Goal: Task Accomplishment & Management: Use online tool/utility

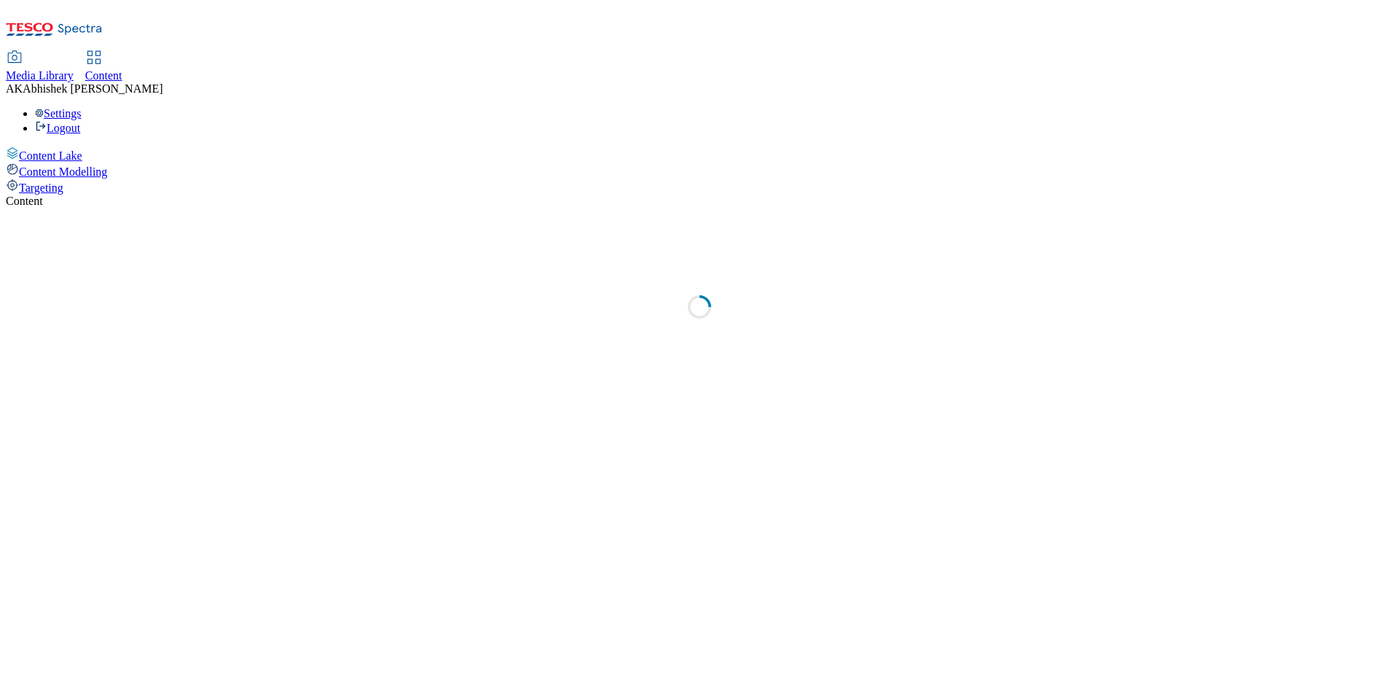
select select "ghs-uk"
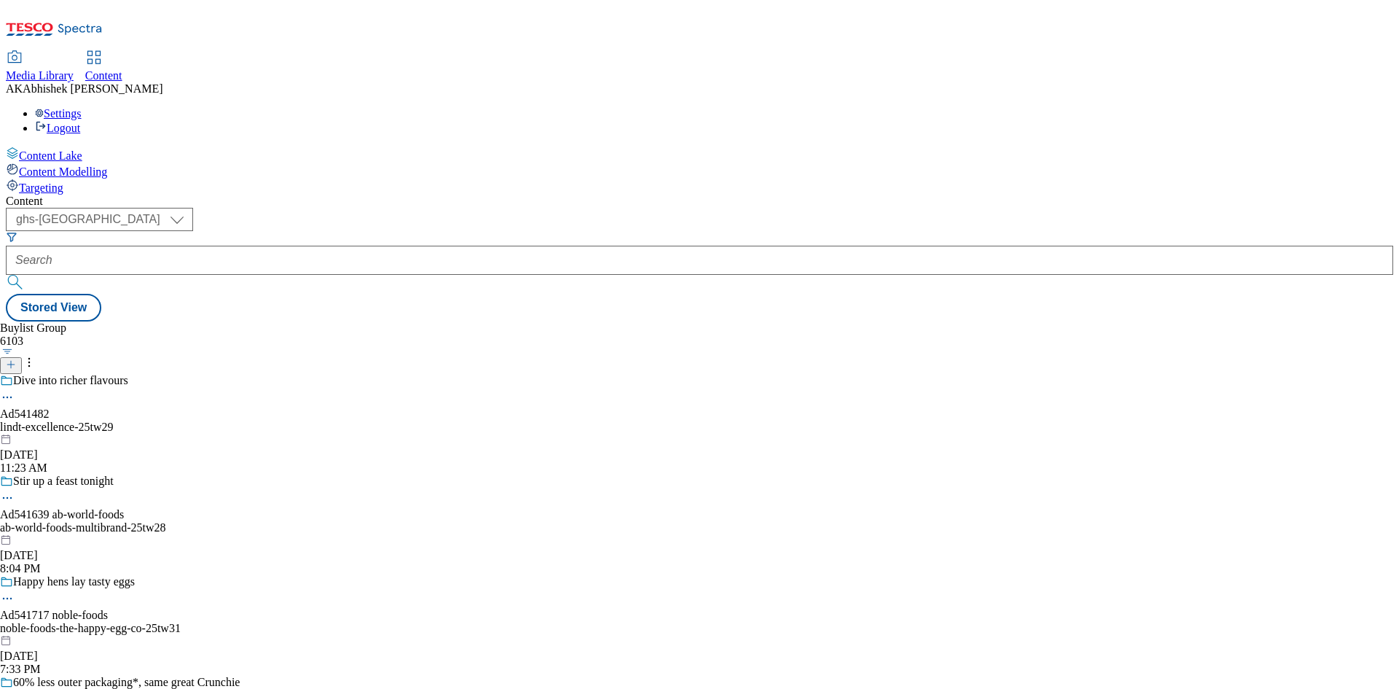
click at [15, 390] on icon at bounding box center [7, 397] width 15 height 15
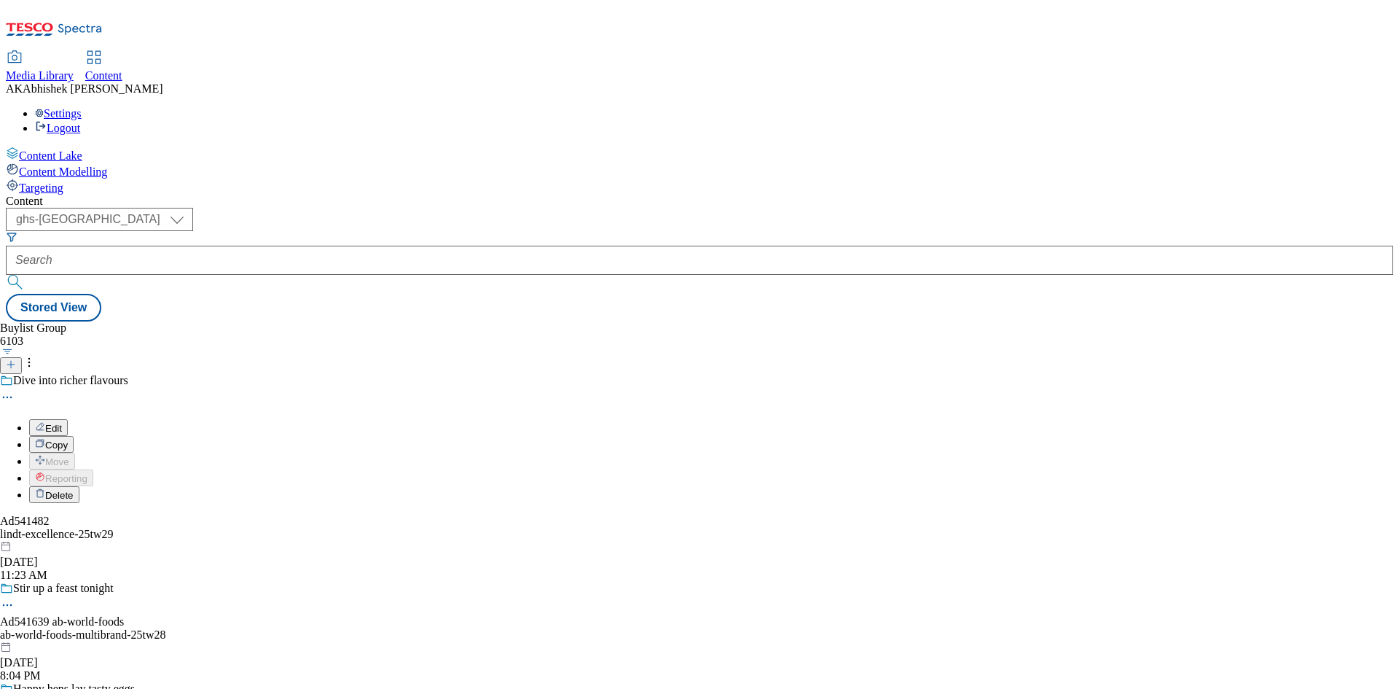
click at [68, 419] on button "Edit" at bounding box center [48, 427] width 39 height 17
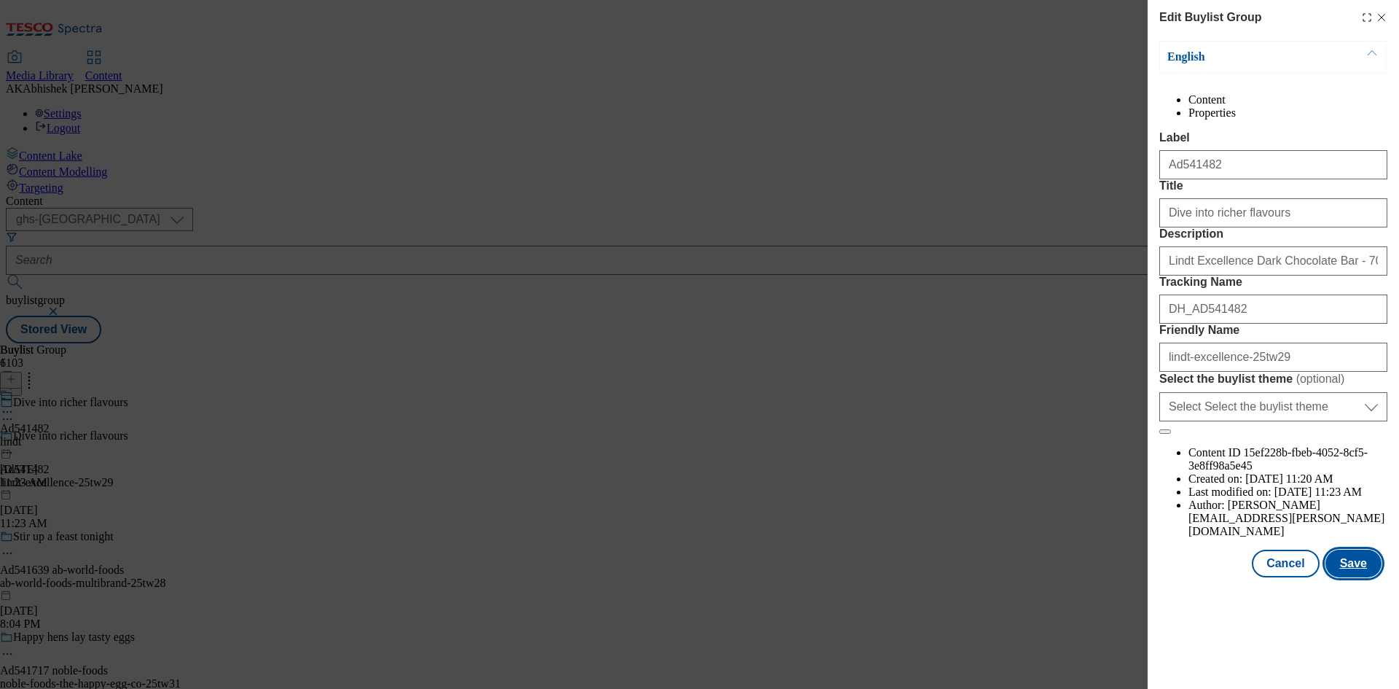
click at [1362, 577] on button "Save" at bounding box center [1354, 564] width 56 height 28
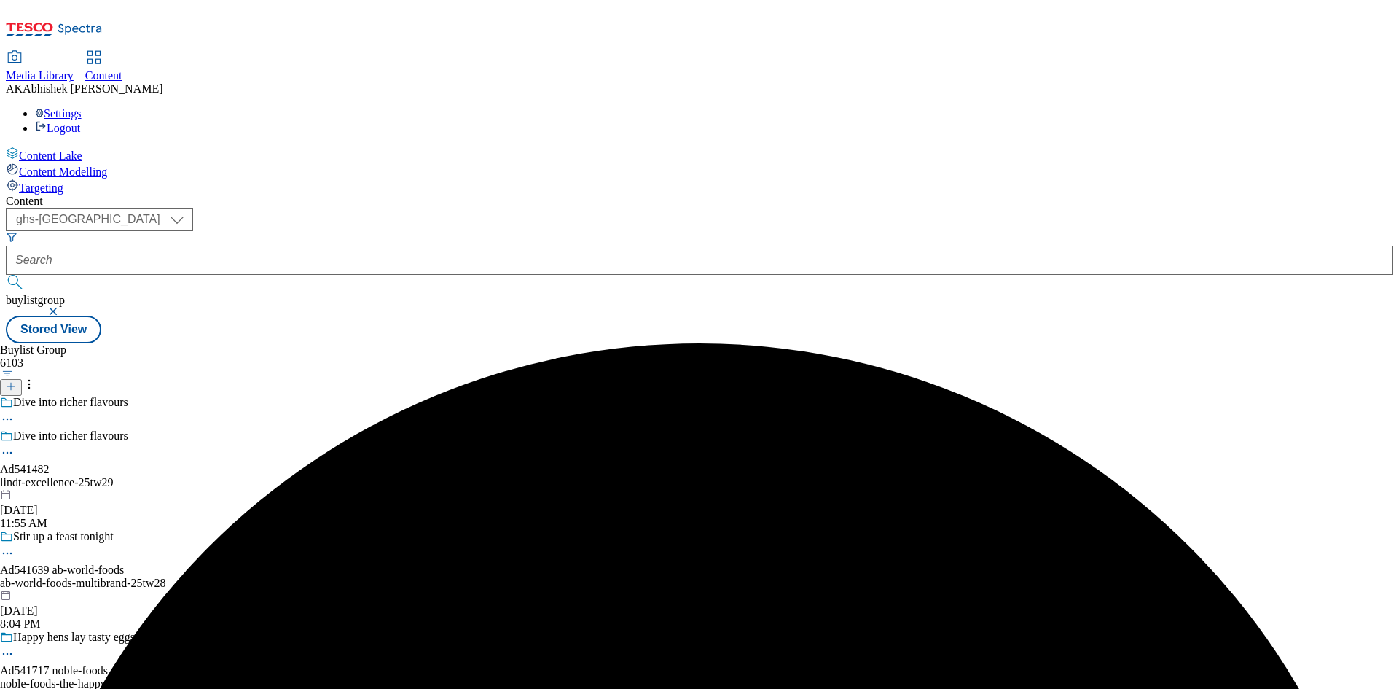
click at [240, 429] on div "Dive into richer flavours Ad541482 lindt-excellence-25tw29 Sep 1, 2025 11:55 AM" at bounding box center [120, 479] width 240 height 101
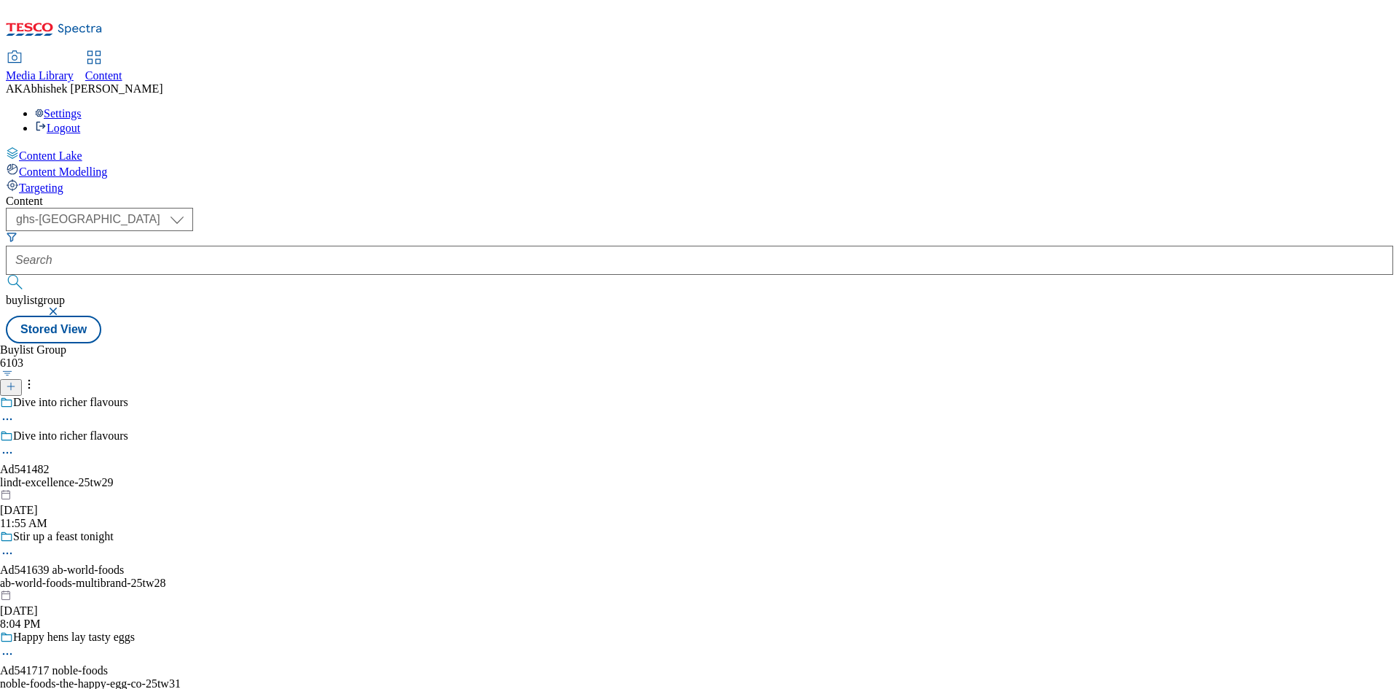
click at [240, 476] on div "lindt-excellence-25tw29" at bounding box center [120, 482] width 240 height 13
click at [599, 343] on div "Buylist Group 6103 Dive into richer flavours Dive into richer flavours Ad541482…" at bounding box center [700, 343] width 1388 height 0
click at [240, 476] on div "lindt-excellence-25tw29" at bounding box center [120, 482] width 240 height 13
click at [62, 307] on button "button" at bounding box center [54, 311] width 15 height 9
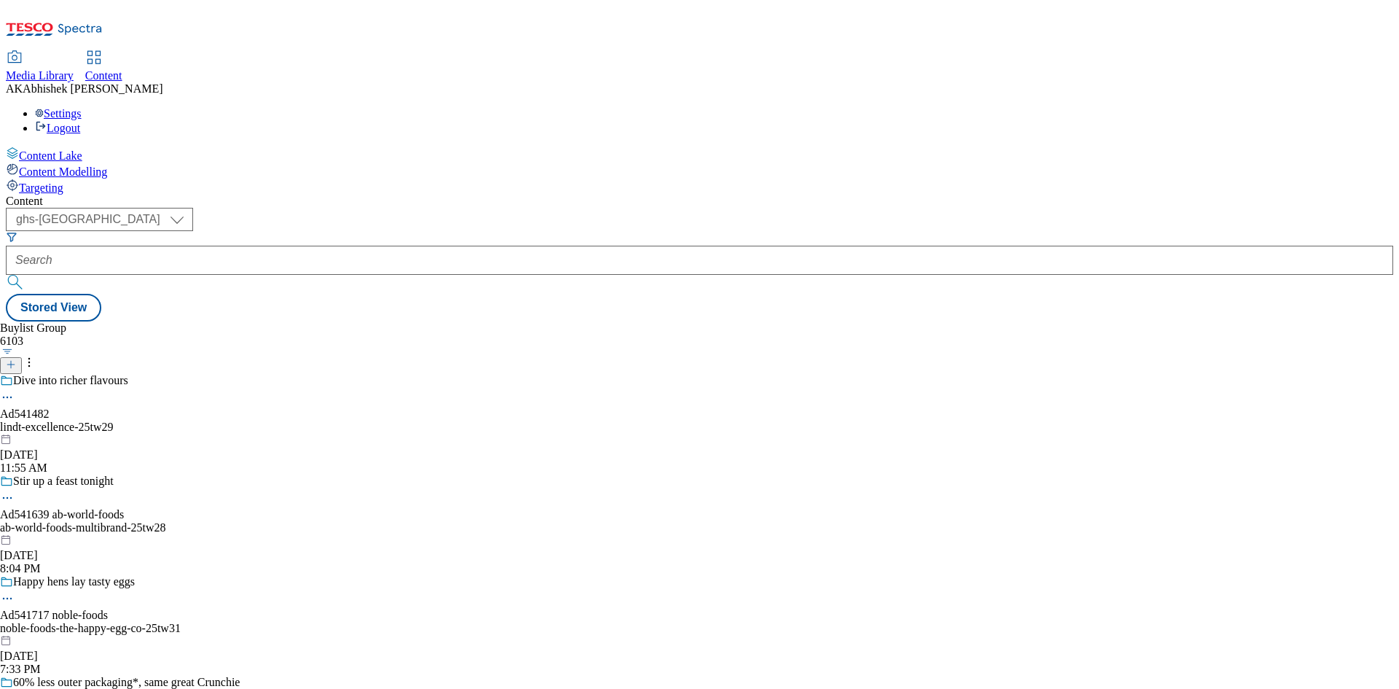
click at [240, 421] on div "lindt-excellence-25tw29" at bounding box center [120, 427] width 240 height 13
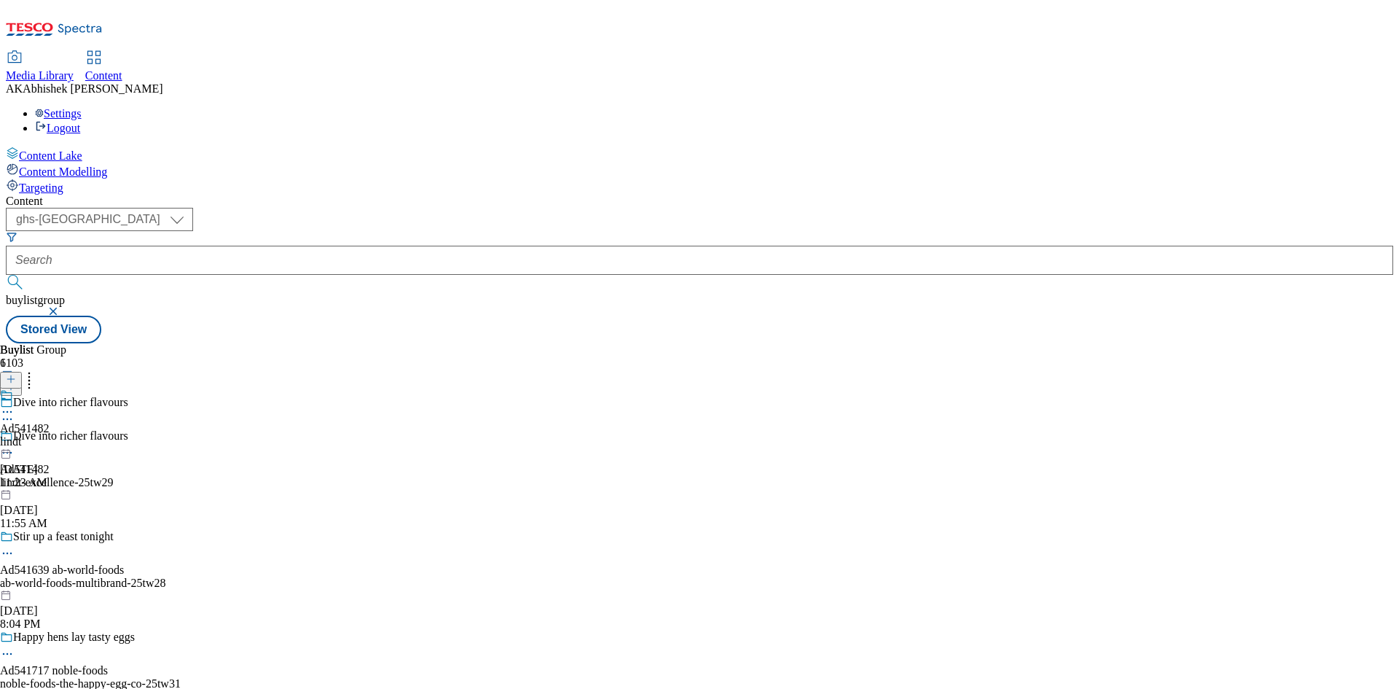
click at [15, 405] on icon at bounding box center [7, 412] width 15 height 15
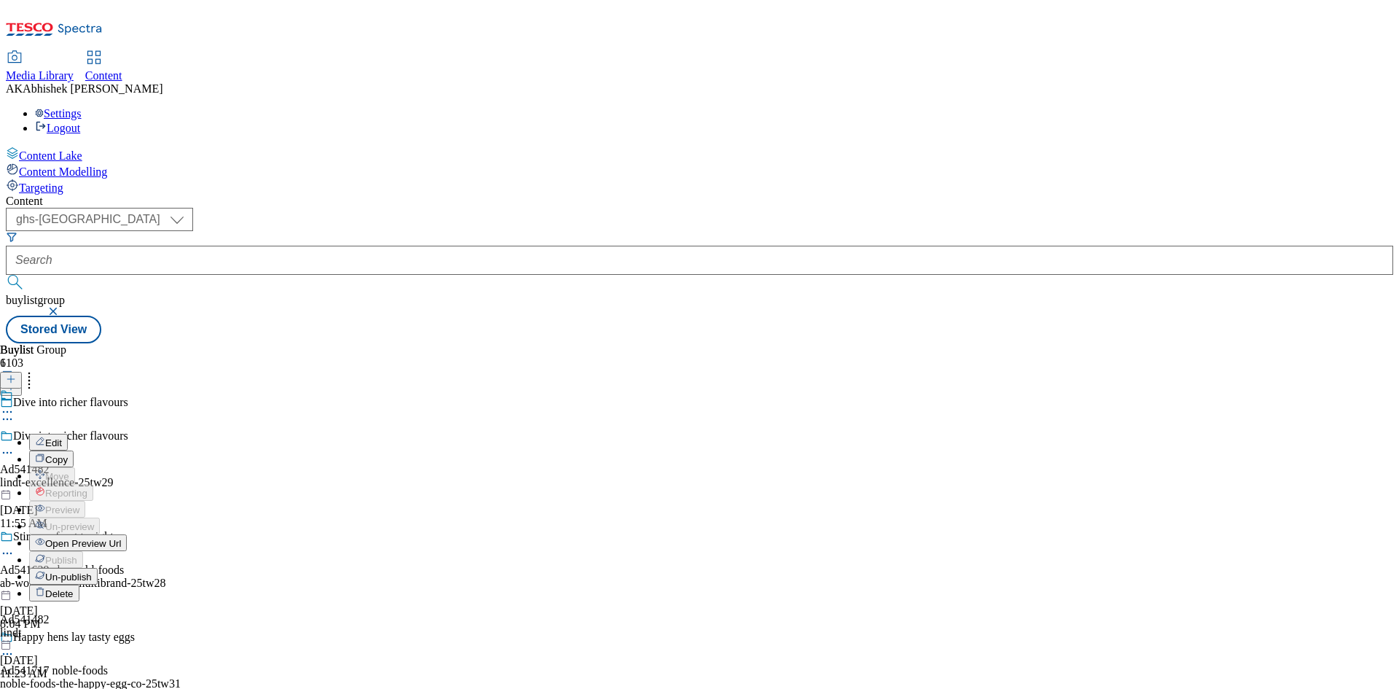
click at [62, 437] on span "Edit" at bounding box center [53, 442] width 17 height 11
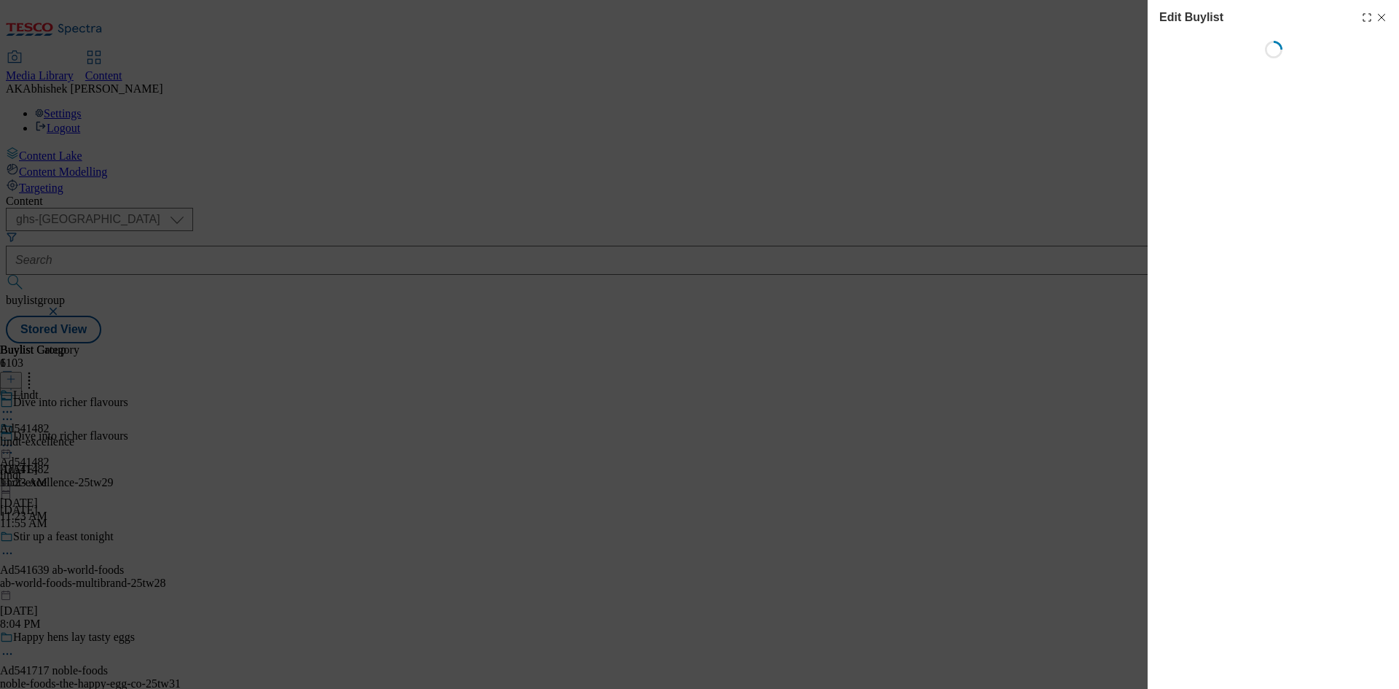
select select "tactical"
select select "supplier funded short term 1-3 weeks"
select select "dunnhumby"
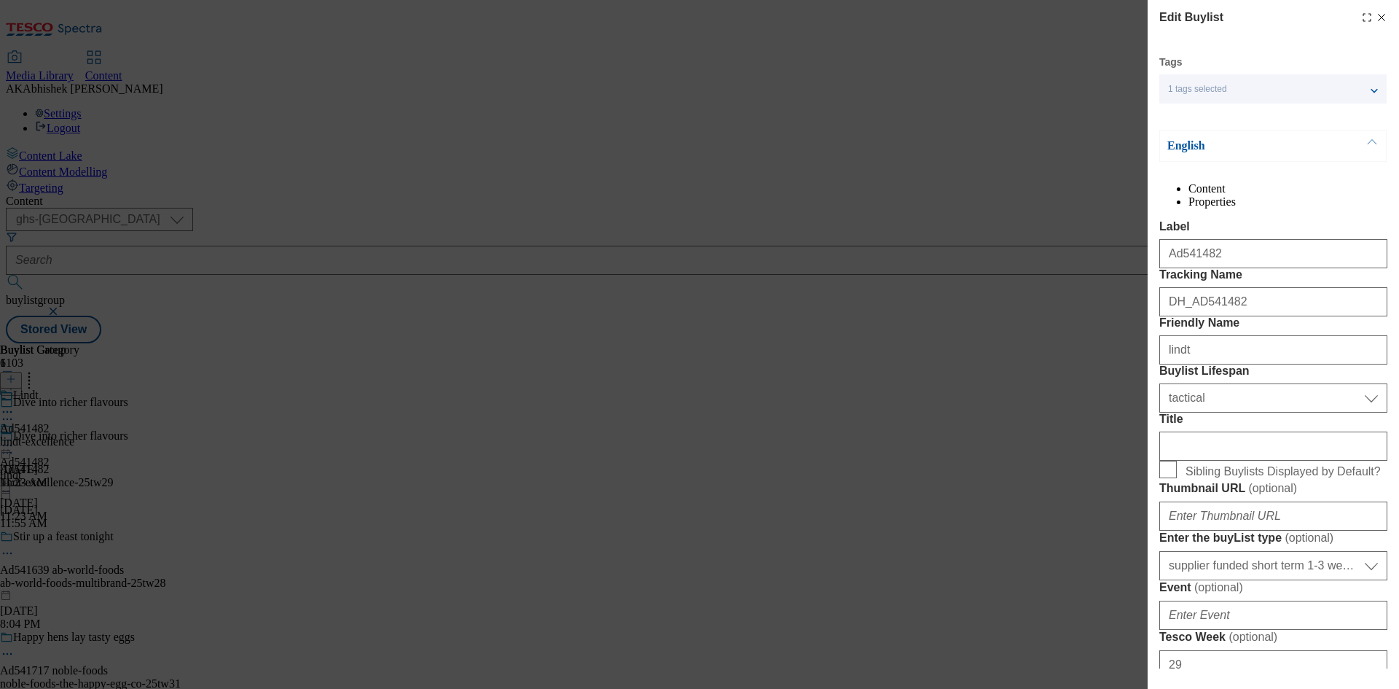
select select "Banner"
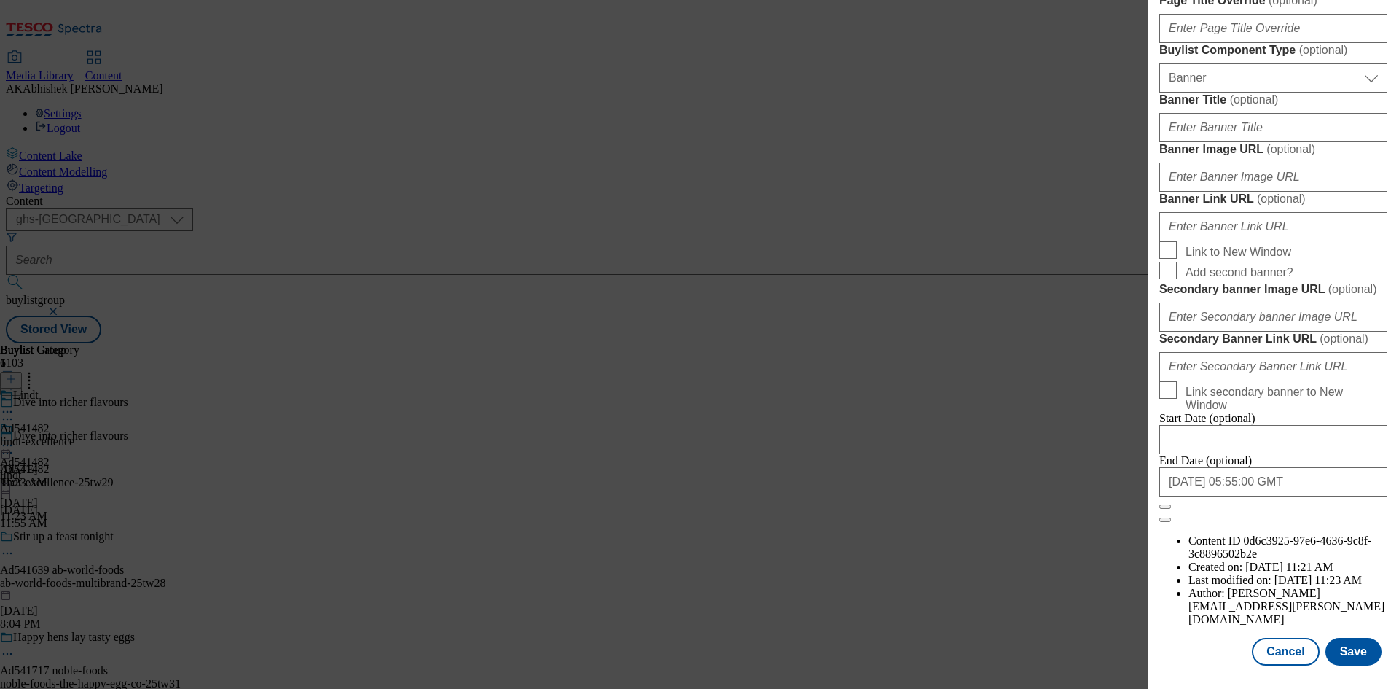
scroll to position [1432, 0]
click at [1343, 643] on button "Save" at bounding box center [1354, 652] width 56 height 28
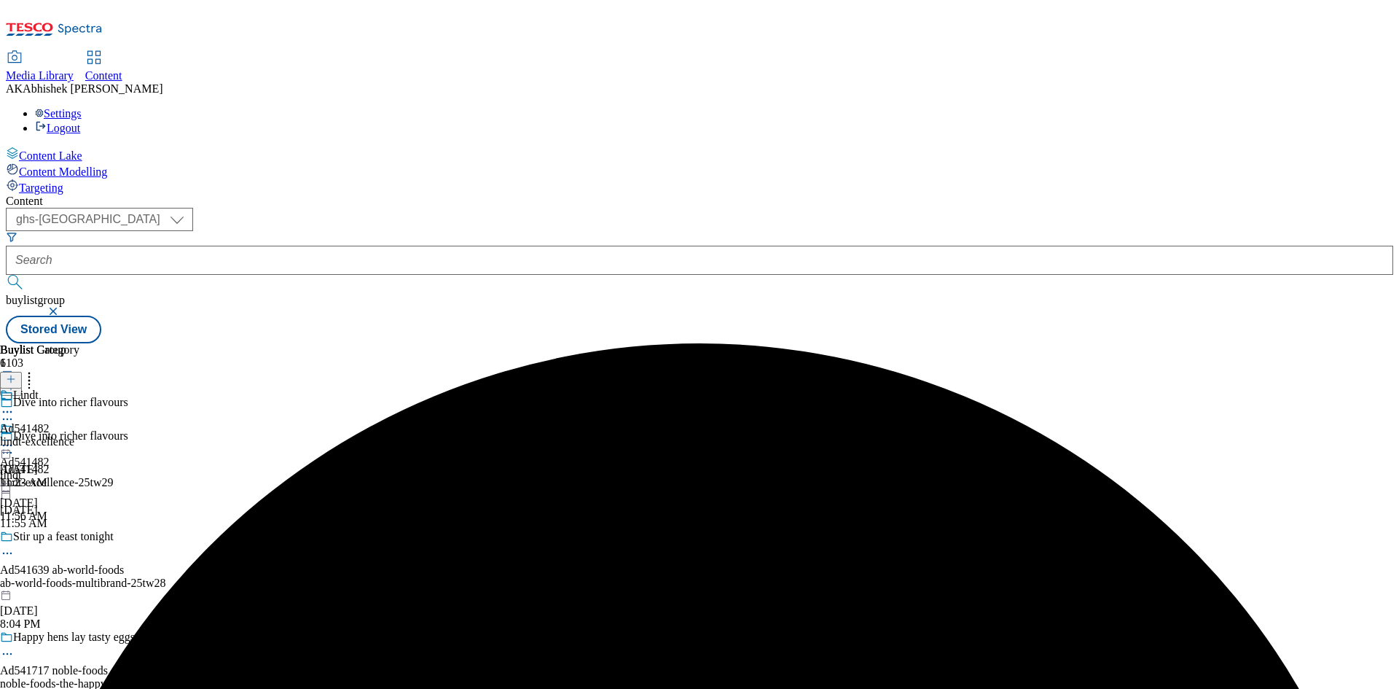
click at [5, 411] on circle at bounding box center [4, 412] width 2 height 2
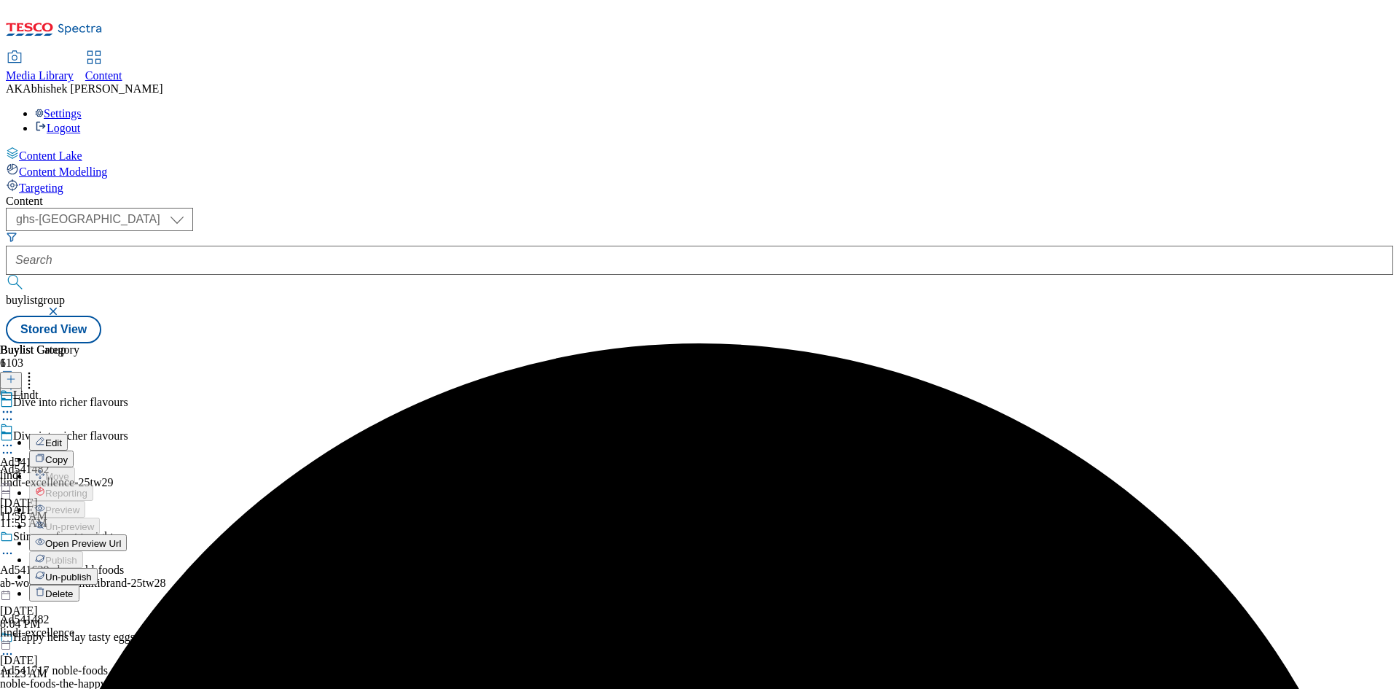
click at [62, 437] on span "Edit" at bounding box center [53, 442] width 17 height 11
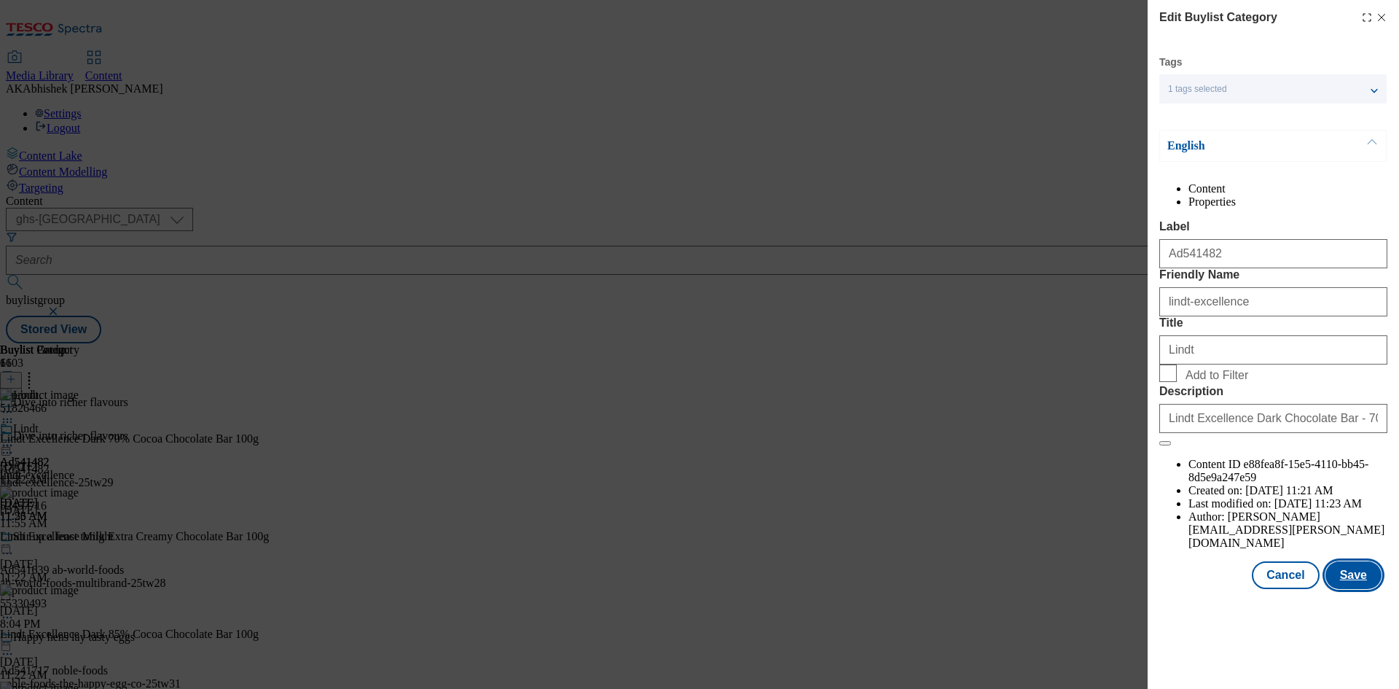
click at [1346, 589] on button "Save" at bounding box center [1354, 575] width 56 height 28
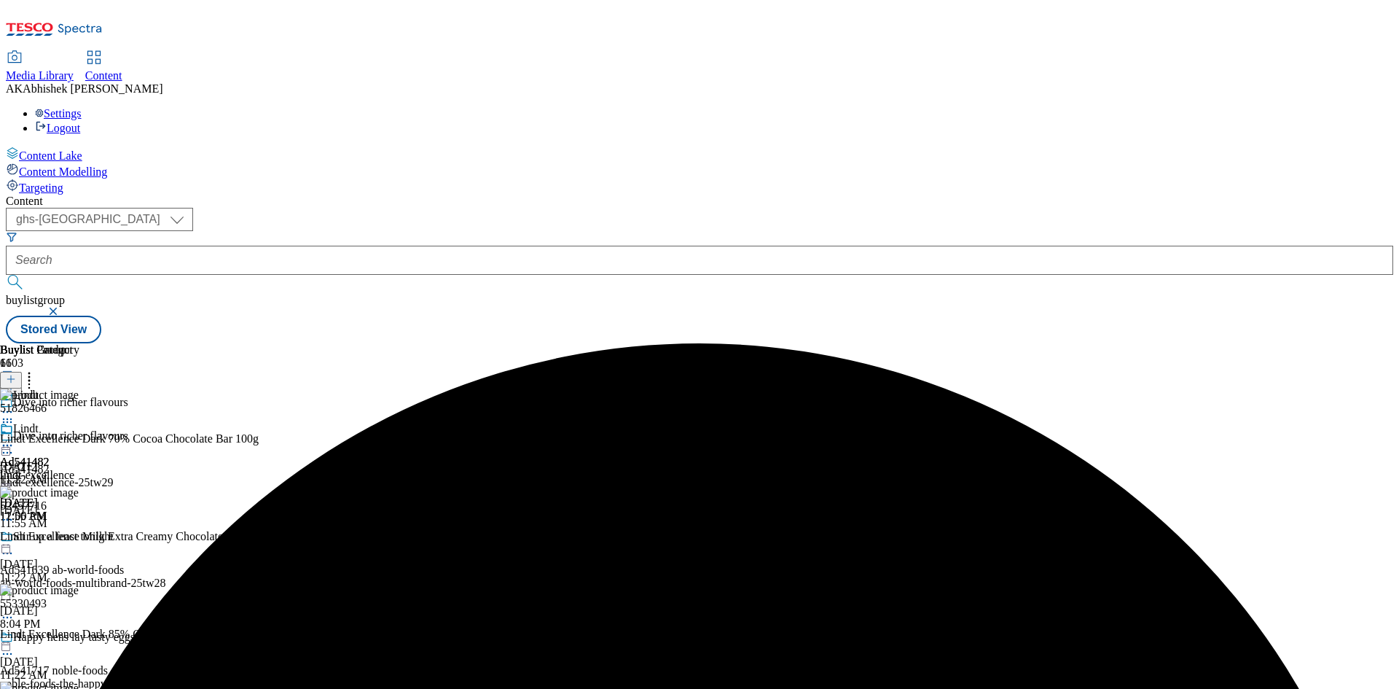
click at [79, 422] on div "Lindt Ad541482 lindt-excellence Sep 1, 2025 12:00 PM" at bounding box center [39, 472] width 79 height 101
click at [15, 438] on icon at bounding box center [7, 445] width 15 height 15
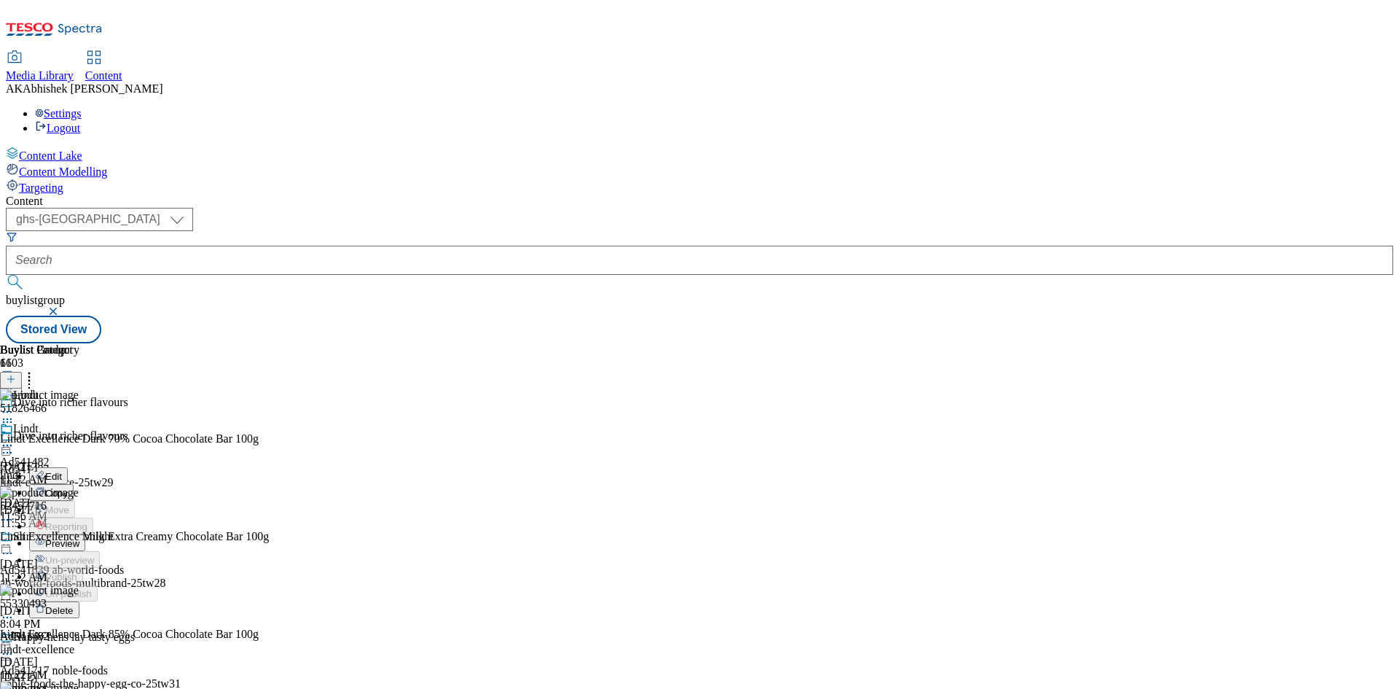
click at [79, 538] on span "Preview" at bounding box center [62, 543] width 34 height 11
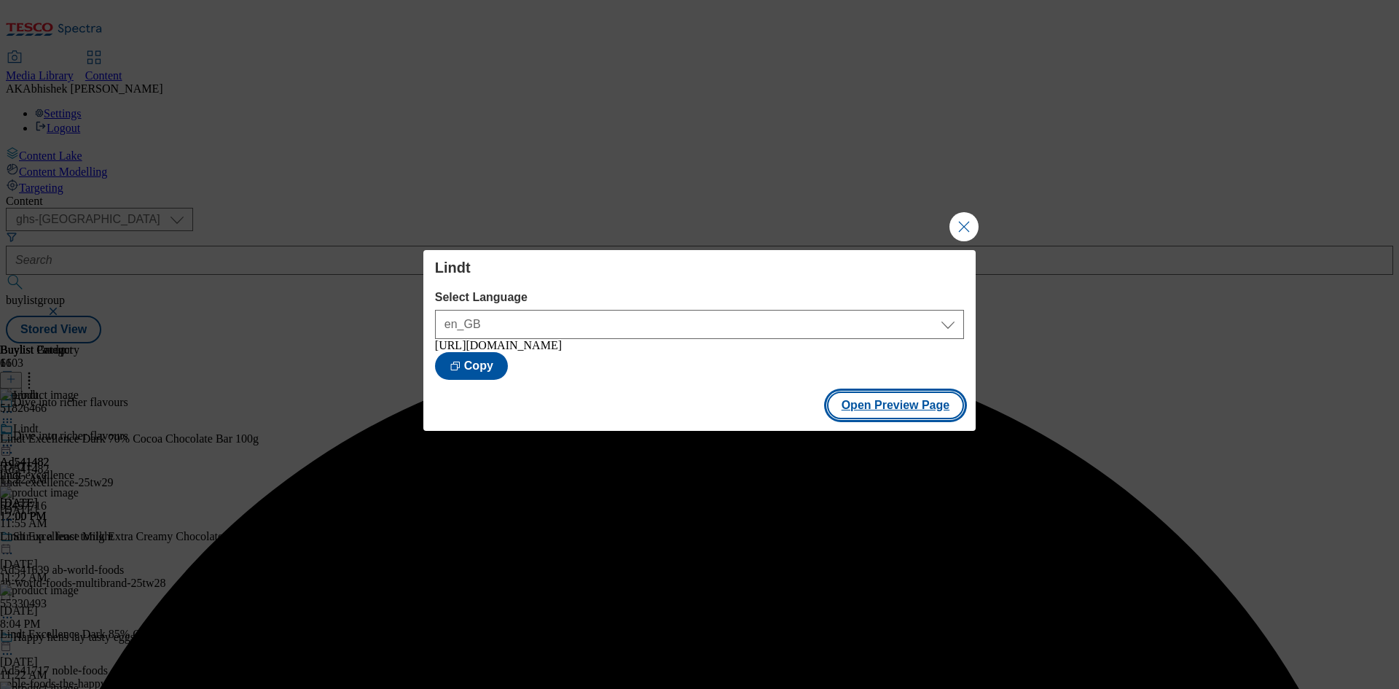
click at [924, 413] on button "Open Preview Page" at bounding box center [896, 405] width 138 height 28
click at [963, 219] on button "Close Modal" at bounding box center [964, 226] width 29 height 29
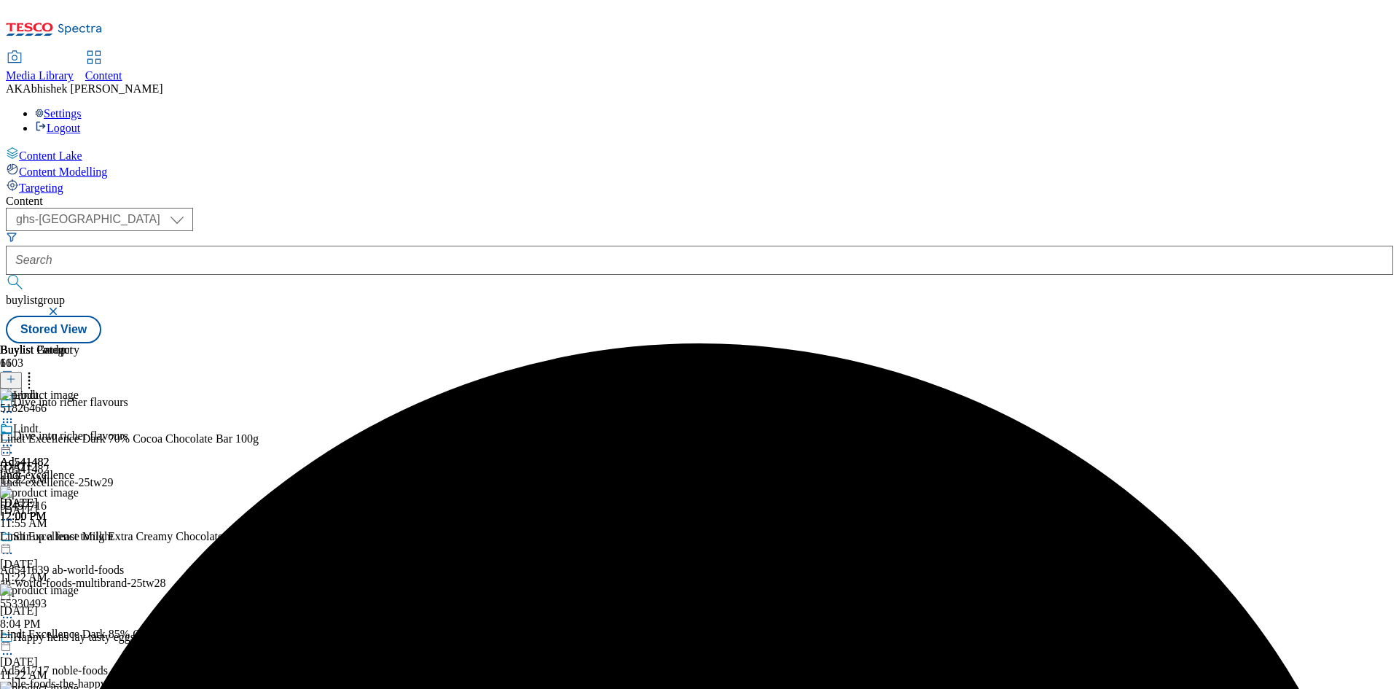
click at [15, 438] on icon at bounding box center [7, 445] width 15 height 15
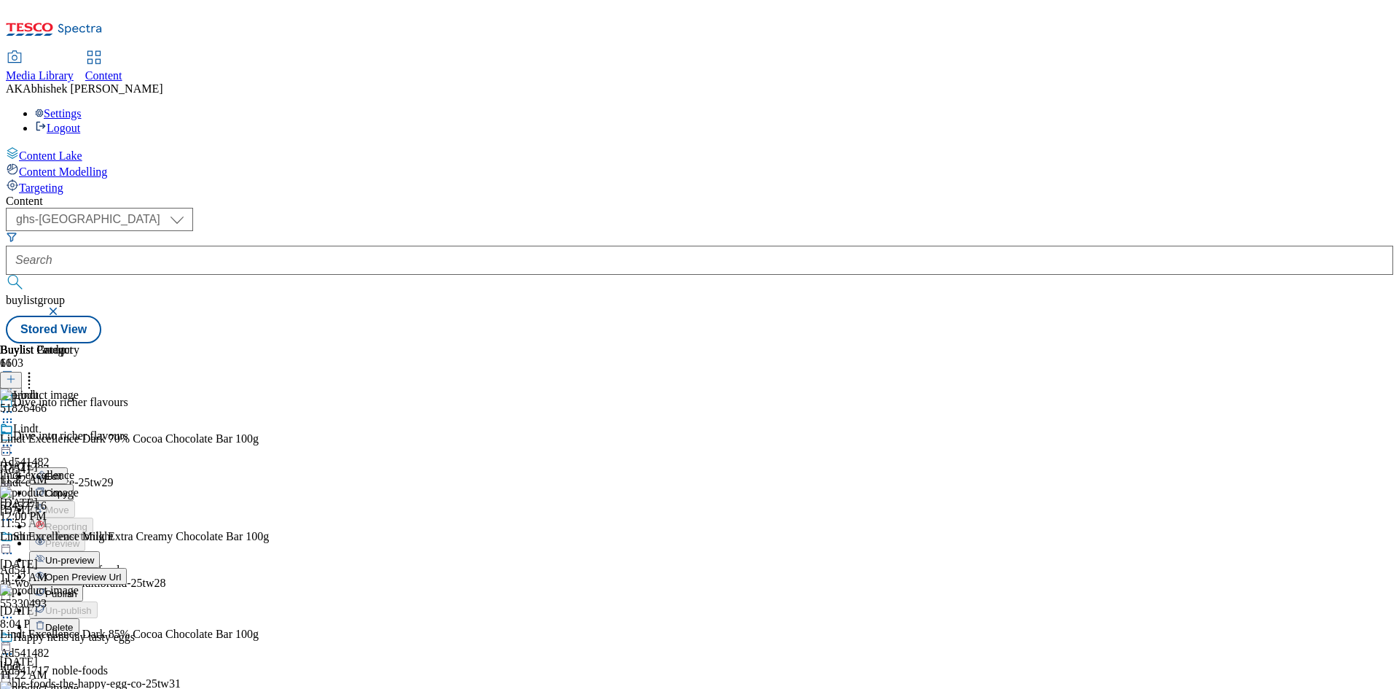
click at [77, 588] on span "Publish" at bounding box center [61, 593] width 32 height 11
